Goal: Find specific page/section: Find specific page/section

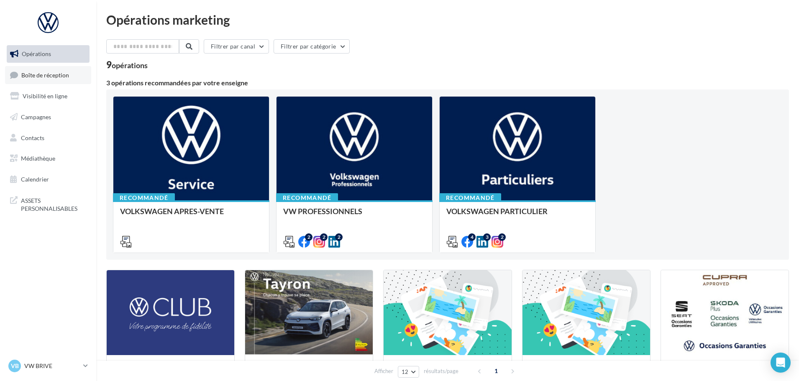
click at [51, 72] on span "Boîte de réception" at bounding box center [45, 74] width 48 height 7
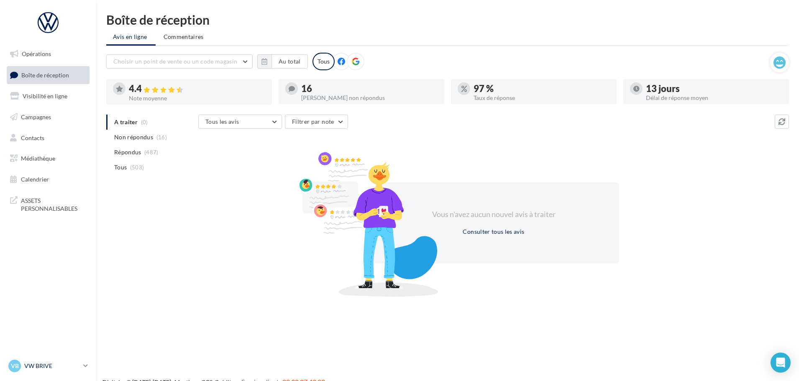
click at [83, 367] on icon at bounding box center [85, 365] width 5 height 7
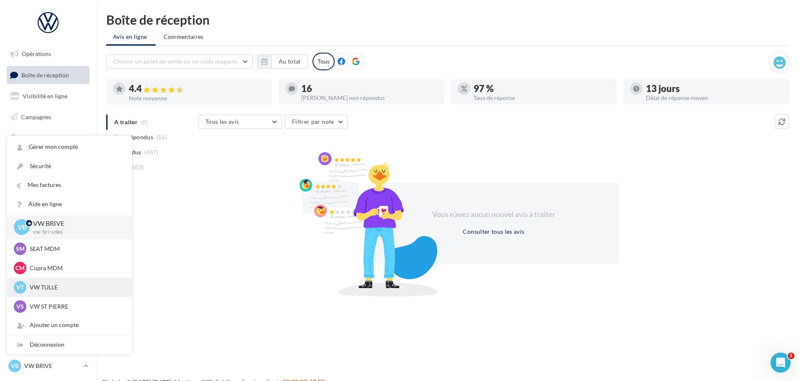
click at [55, 289] on p "VW TULLE" at bounding box center [76, 287] width 92 height 8
